Goal: Check status: Check status

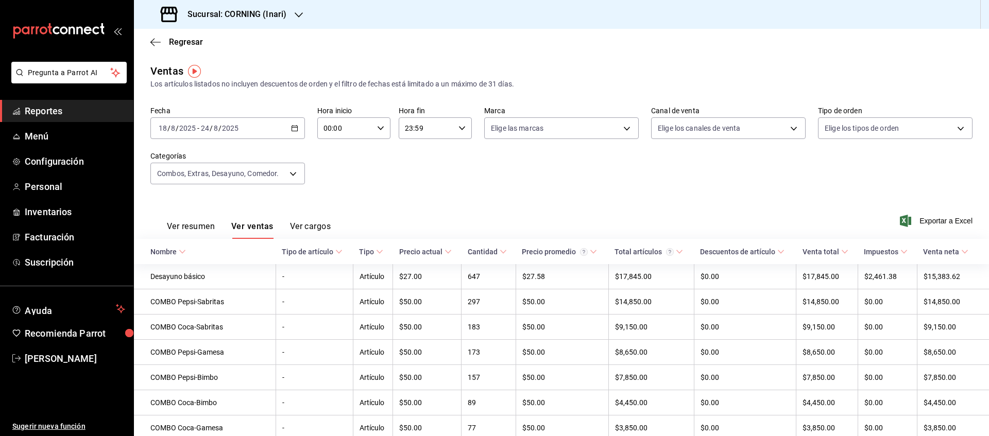
click at [74, 113] on span "Reportes" at bounding box center [75, 111] width 100 height 14
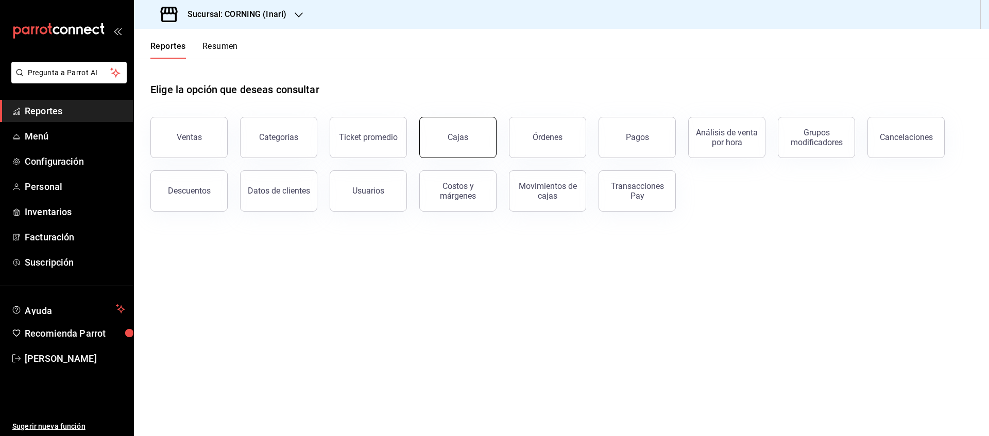
click at [461, 137] on div "Cajas" at bounding box center [458, 137] width 21 height 10
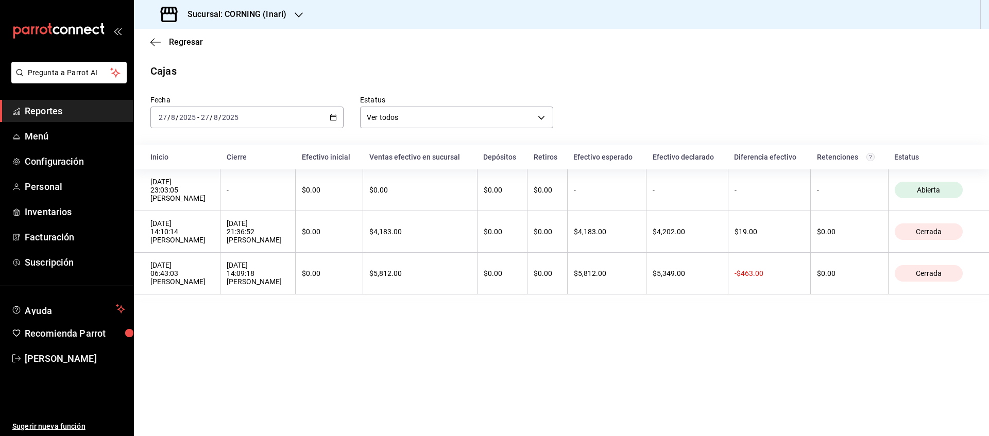
click at [334, 120] on \(Stroke\) "button" at bounding box center [333, 118] width 6 height 6
click at [200, 264] on span "Rango de fechas" at bounding box center [199, 264] width 80 height 11
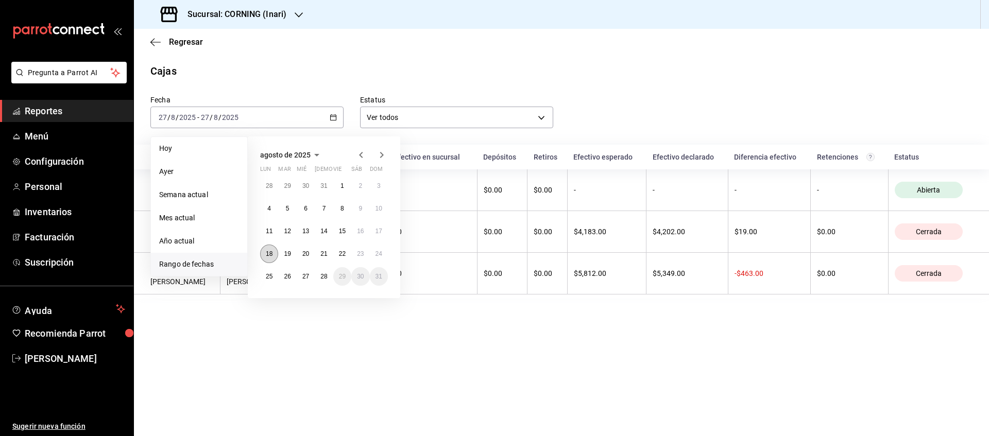
click at [273, 249] on button "18" at bounding box center [269, 254] width 18 height 19
click at [384, 247] on button "24" at bounding box center [379, 254] width 18 height 19
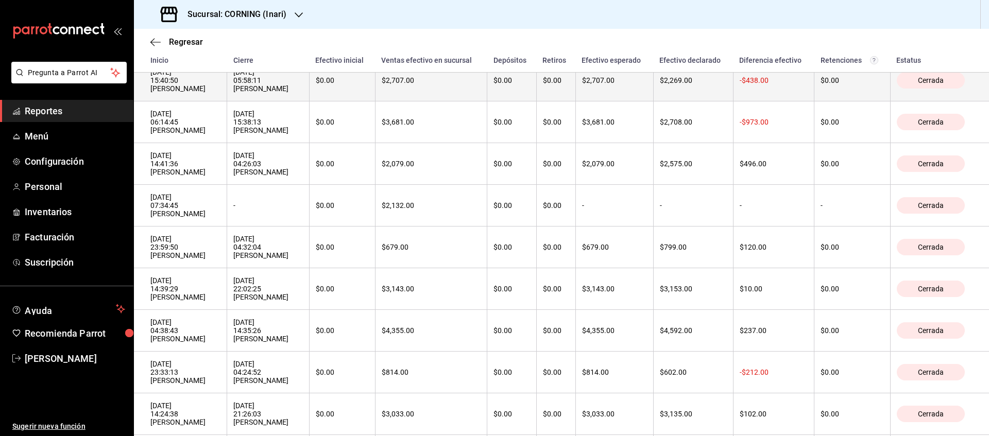
scroll to position [155, 0]
